Goal: Task Accomplishment & Management: Use online tool/utility

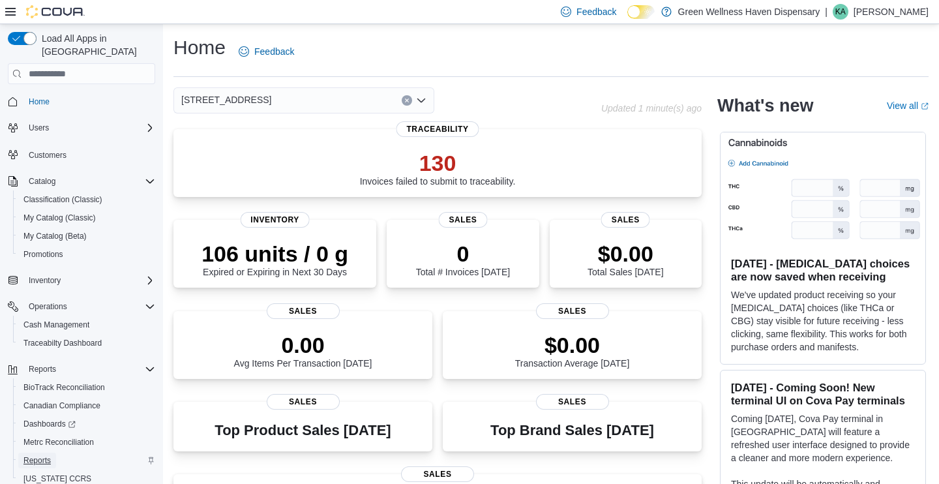
click at [34, 455] on span "Reports" at bounding box center [36, 460] width 27 height 10
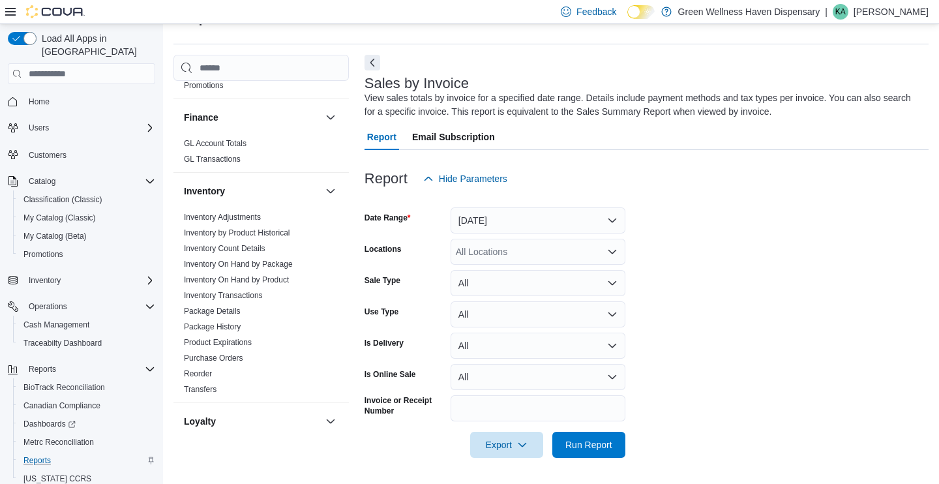
scroll to position [262, 0]
click at [250, 274] on link "Inventory On Hand by Product" at bounding box center [236, 278] width 105 height 9
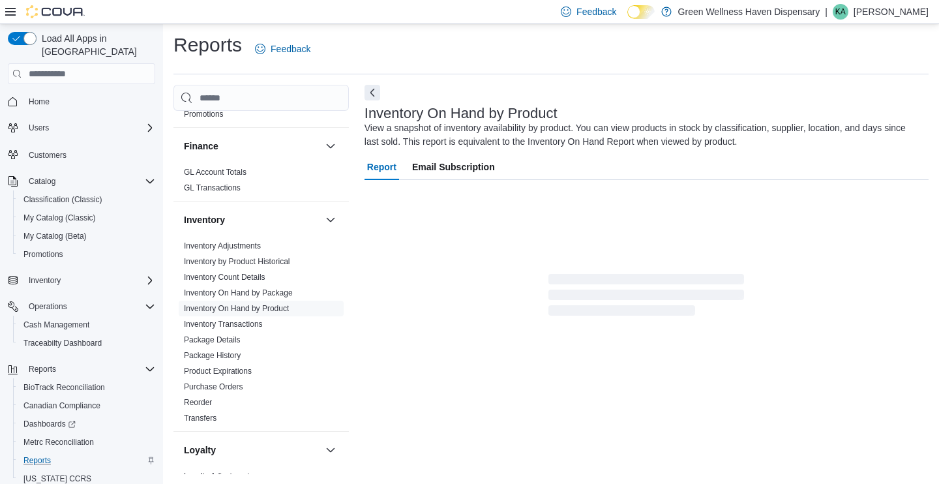
scroll to position [40, 0]
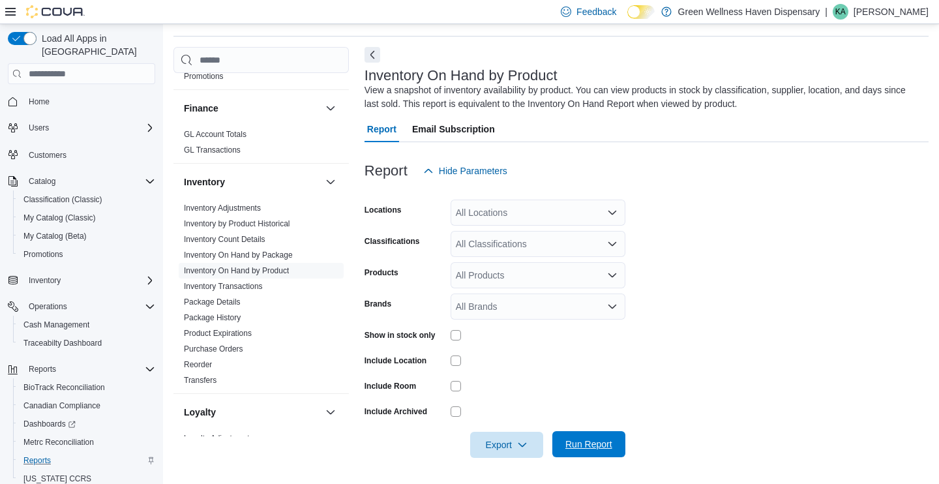
click at [612, 447] on span "Run Report" at bounding box center [588, 443] width 47 height 13
click at [610, 448] on span "Run Report" at bounding box center [588, 443] width 47 height 13
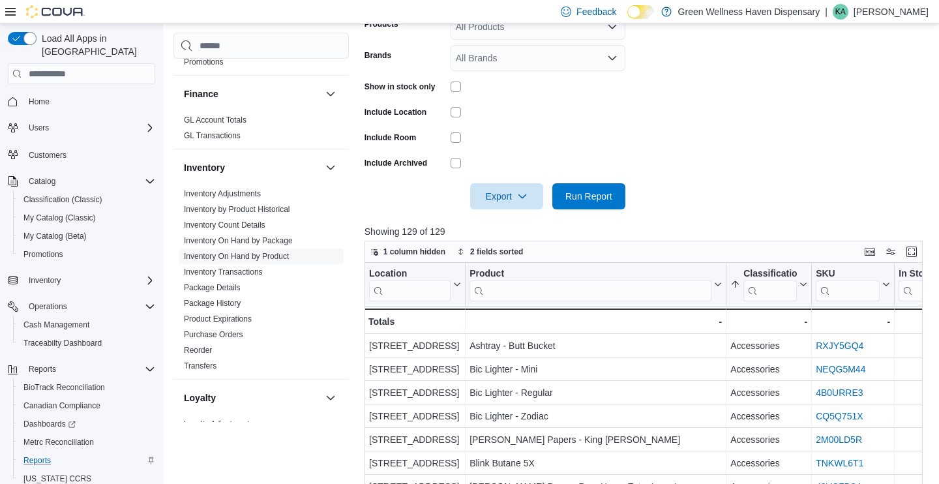
scroll to position [291, 0]
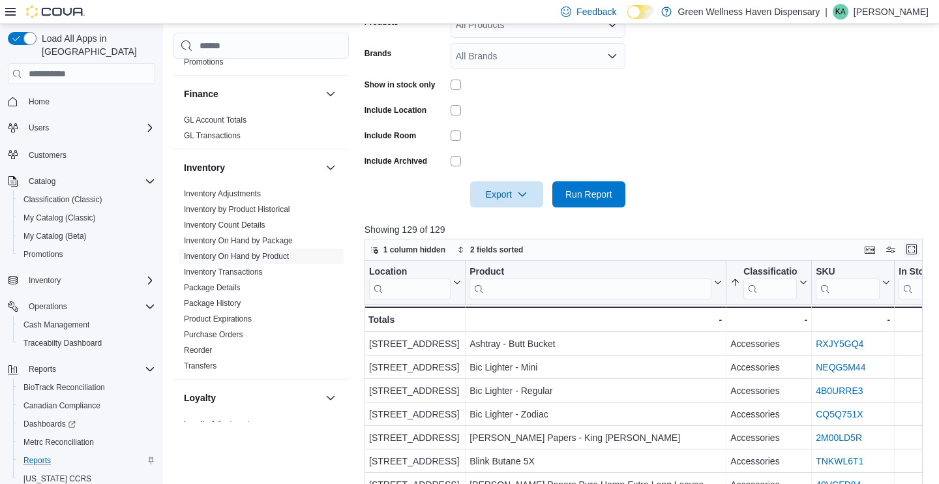
click at [913, 249] on button "Enter fullscreen" at bounding box center [912, 249] width 16 height 16
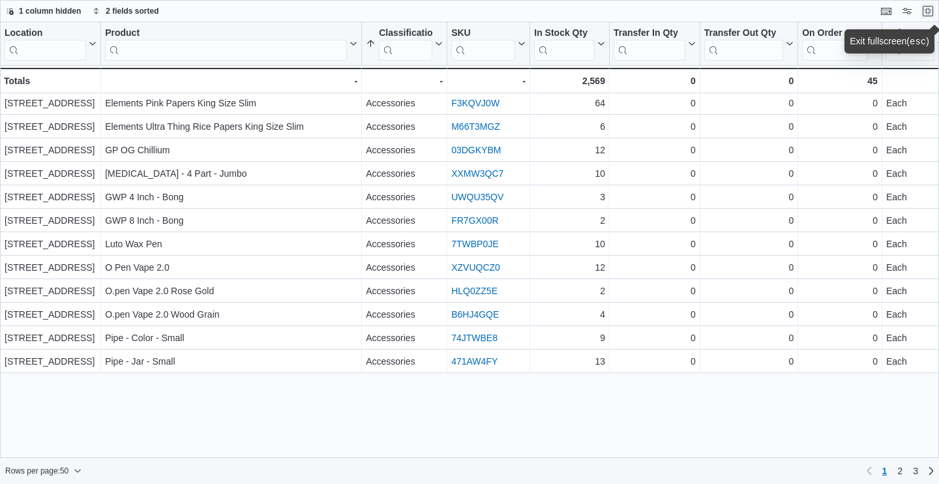
scroll to position [0, 0]
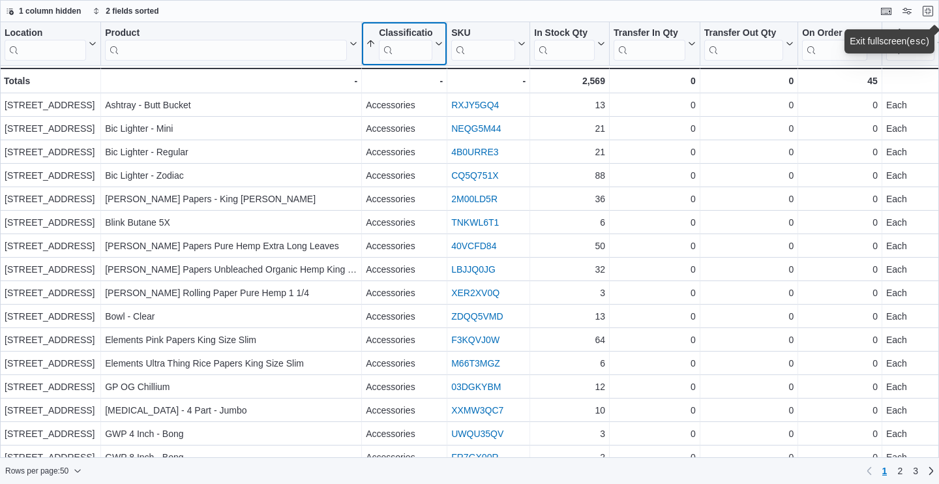
click at [437, 42] on icon at bounding box center [437, 44] width 10 height 8
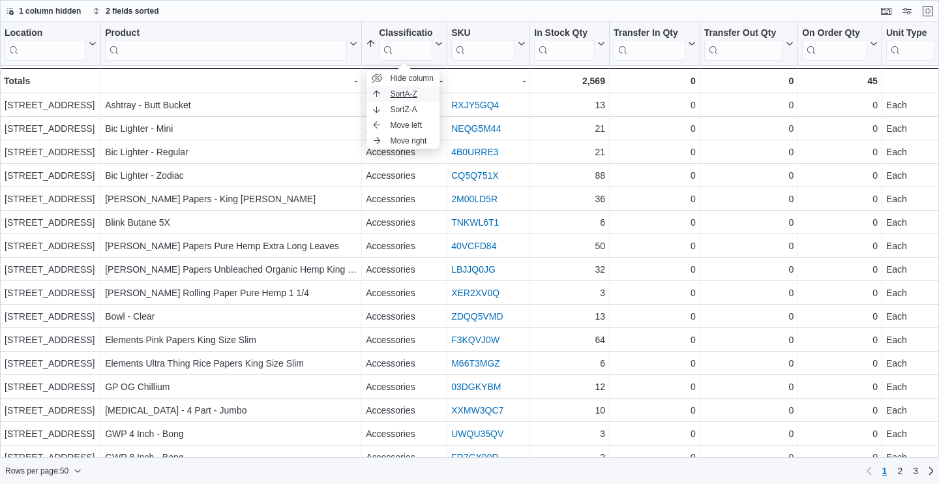
click at [413, 91] on span "Sort A-Z" at bounding box center [403, 94] width 27 height 10
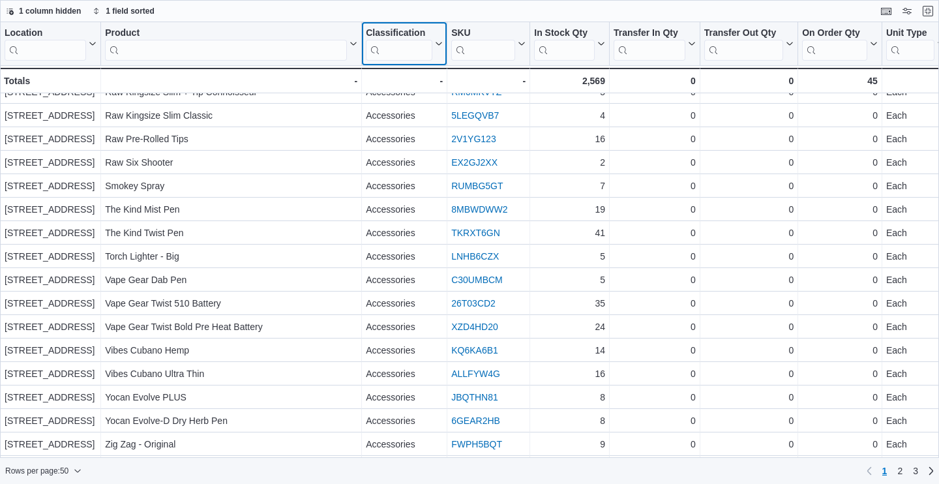
scroll to position [809, 0]
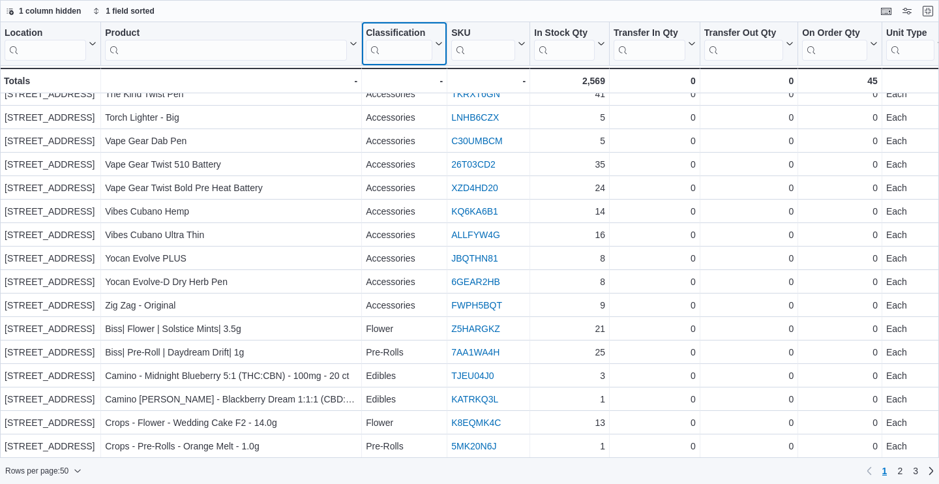
click at [439, 45] on icon at bounding box center [437, 44] width 10 height 8
click at [406, 98] on span "Sort A-Z" at bounding box center [403, 94] width 27 height 10
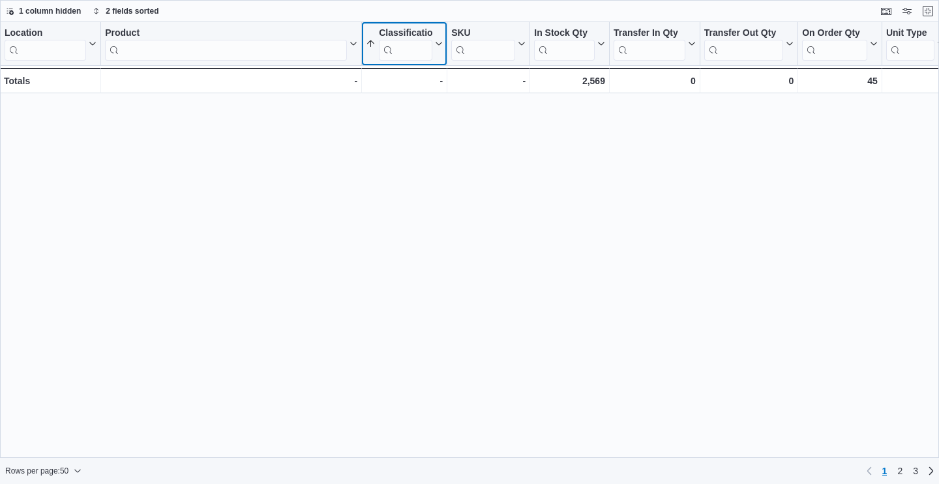
scroll to position [0, 0]
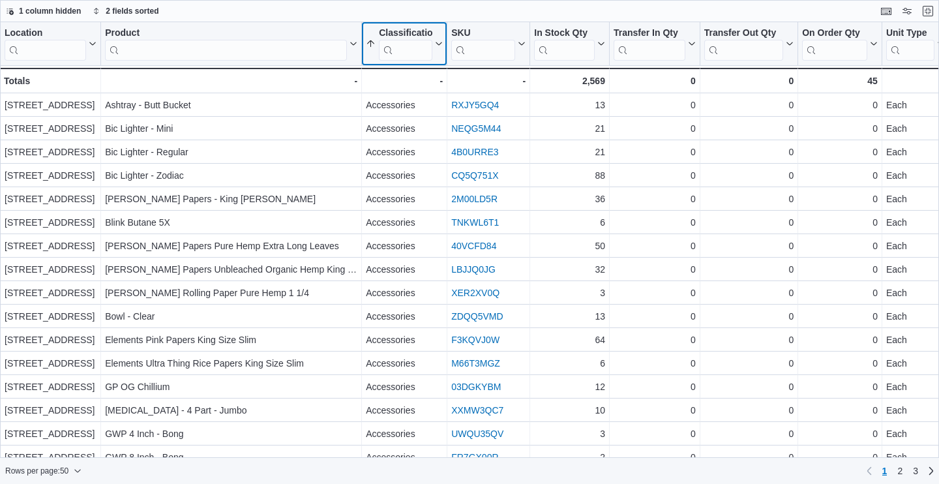
click at [436, 55] on button "Classification" at bounding box center [404, 43] width 77 height 33
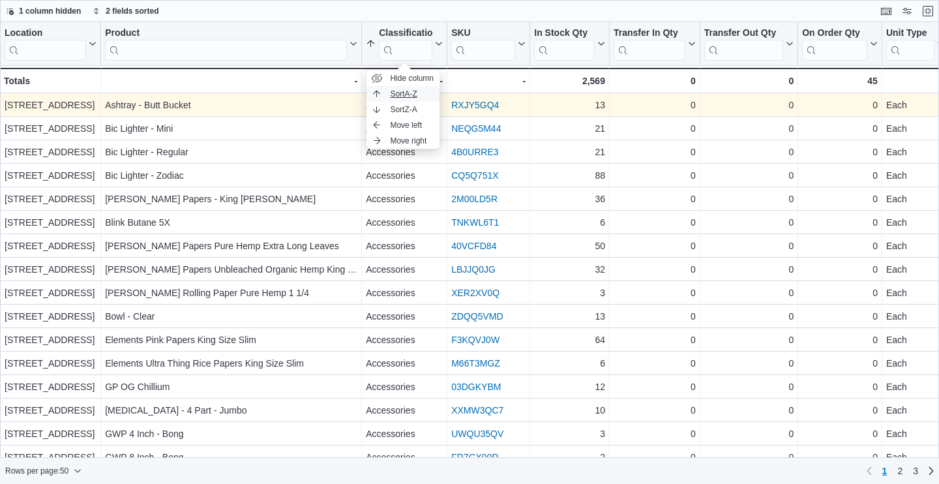
click at [422, 98] on button "Sort A-Z" at bounding box center [402, 94] width 73 height 16
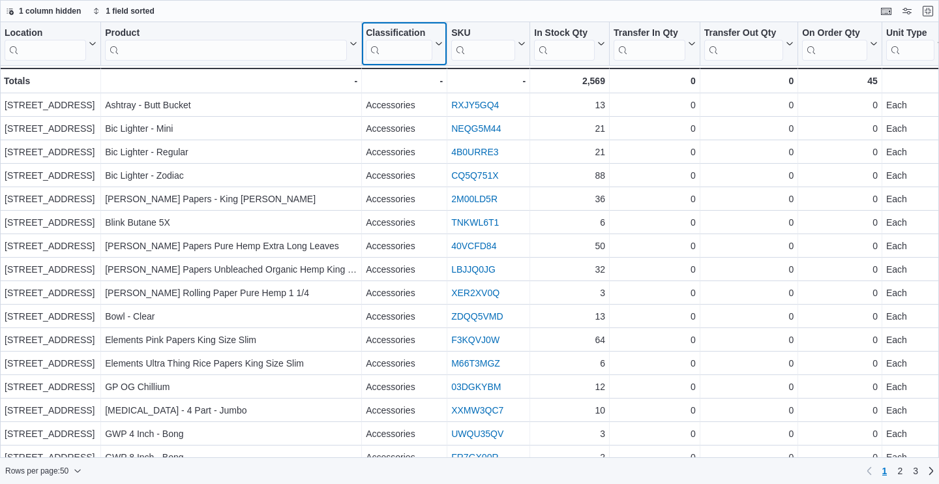
click at [436, 47] on icon at bounding box center [437, 44] width 10 height 8
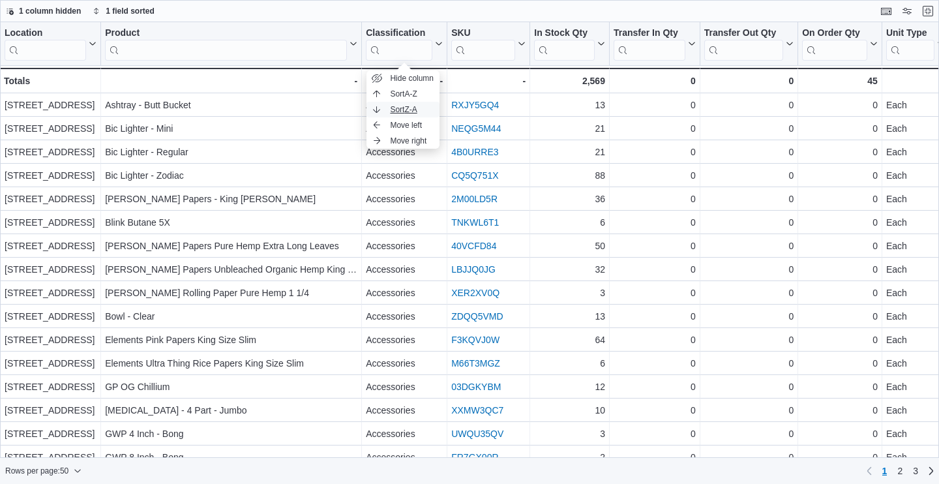
click at [417, 104] on span "Sort Z-A" at bounding box center [403, 109] width 27 height 10
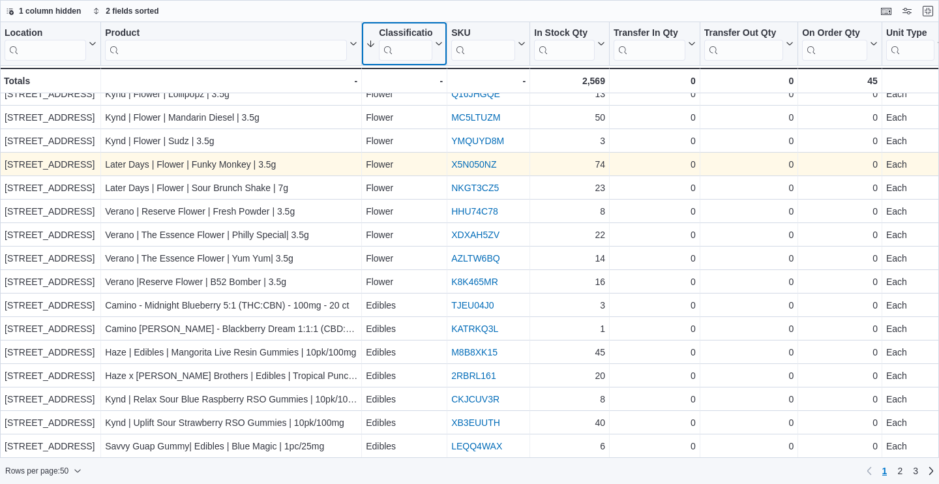
scroll to position [806, 0]
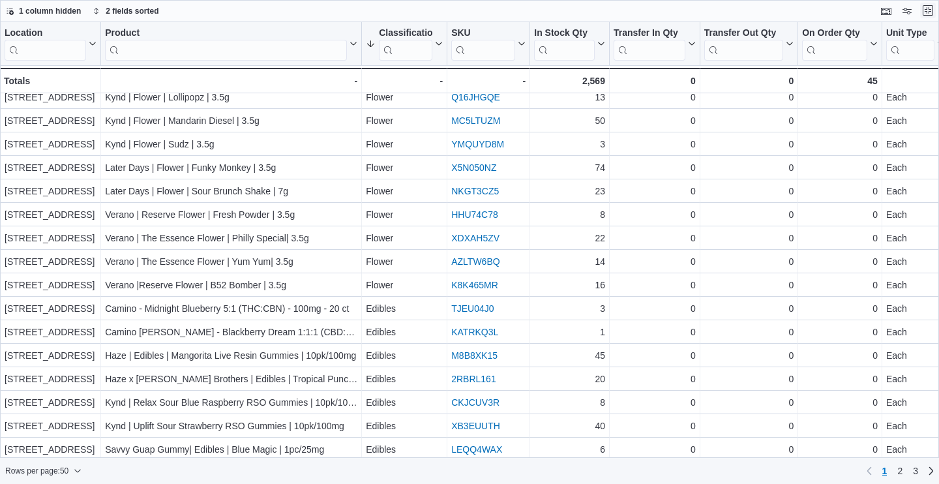
click at [928, 12] on button "Exit fullscreen" at bounding box center [928, 11] width 16 height 16
